Goal: Go to known website: Go to known website

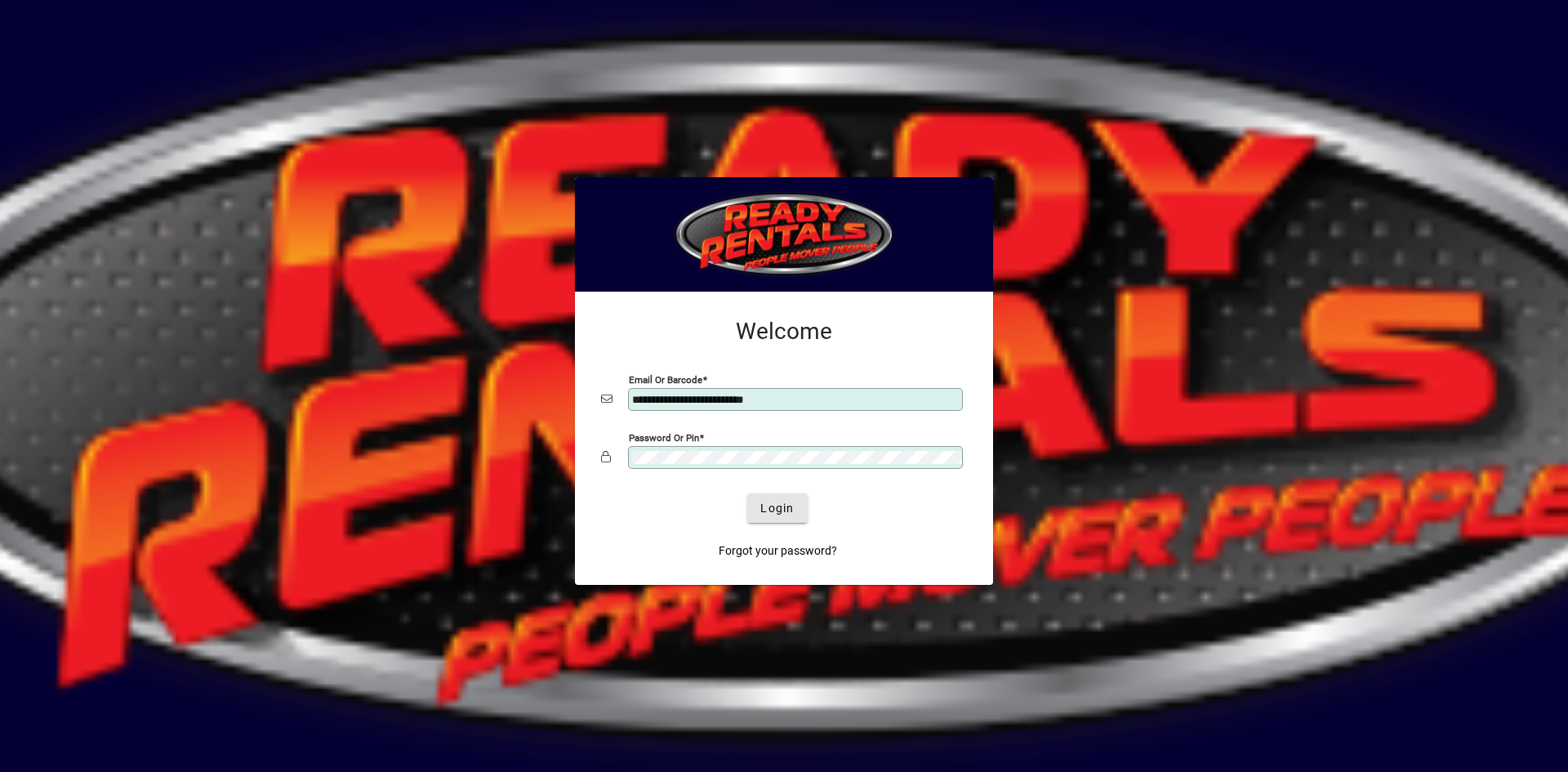
click at [784, 512] on span "Login" at bounding box center [777, 509] width 33 height 18
